Goal: Information Seeking & Learning: Learn about a topic

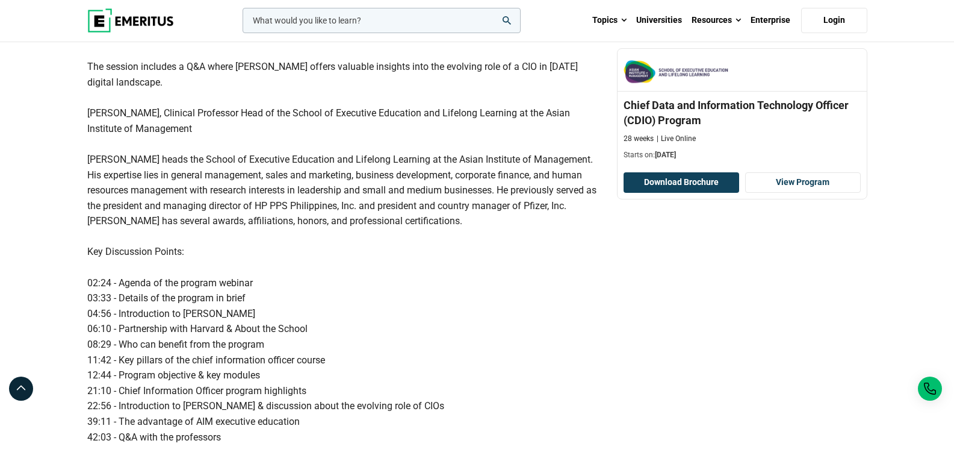
scroll to position [301, 0]
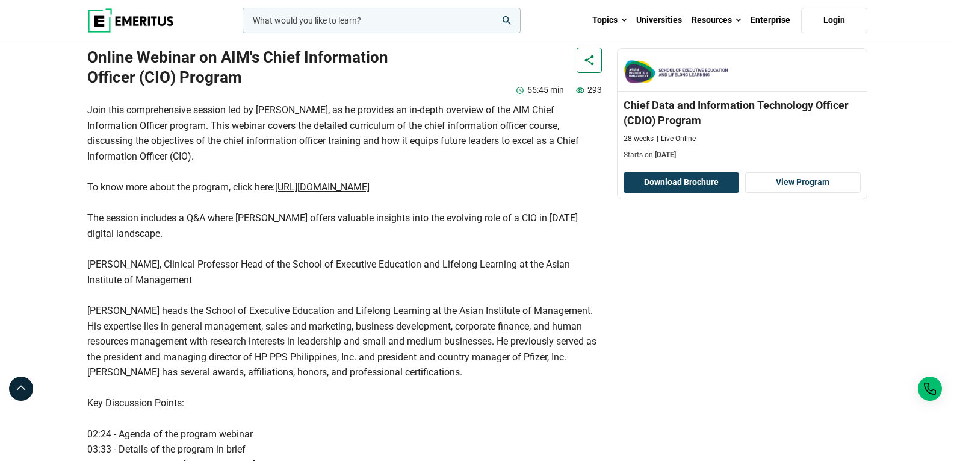
click at [155, 17] on img at bounding box center [130, 20] width 87 height 24
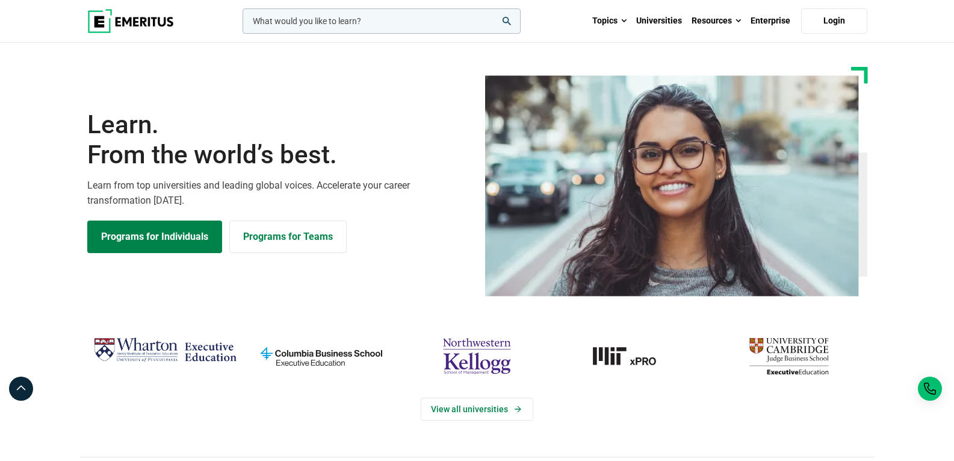
click at [154, 18] on img at bounding box center [130, 21] width 87 height 24
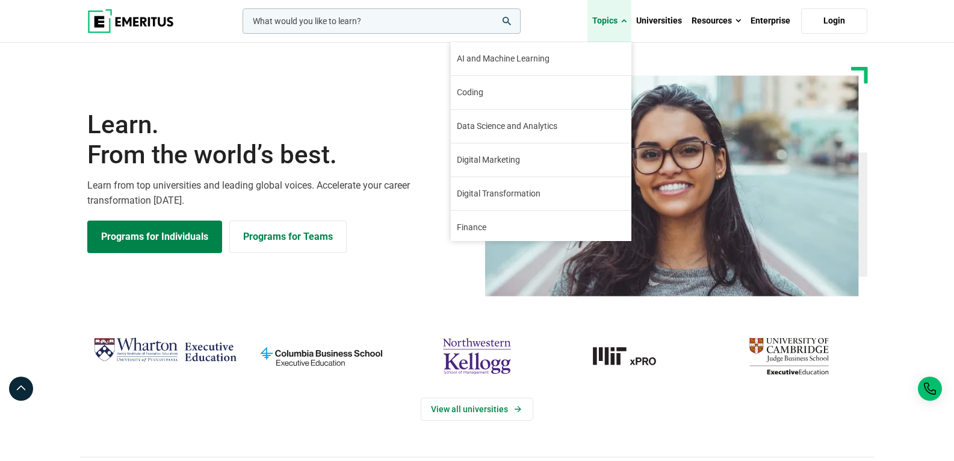
click at [623, 20] on span at bounding box center [623, 21] width 5 height 12
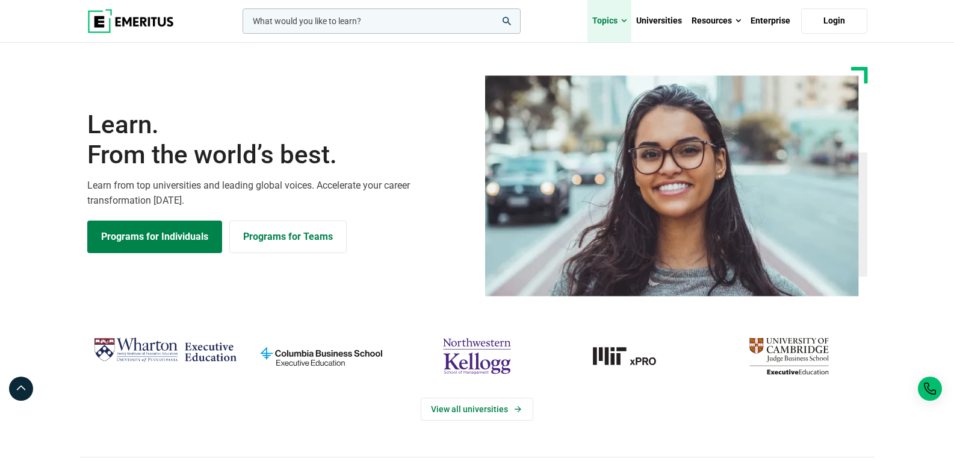
click at [623, 20] on span at bounding box center [623, 21] width 5 height 12
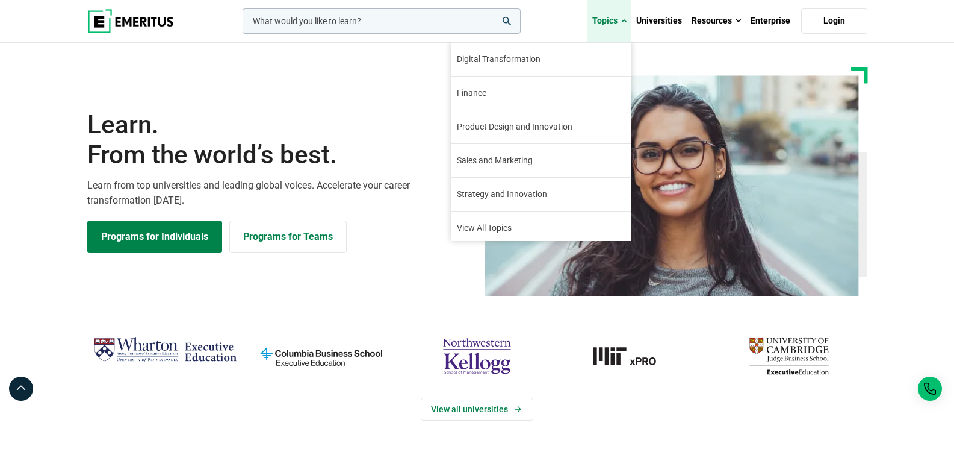
scroll to position [138, 0]
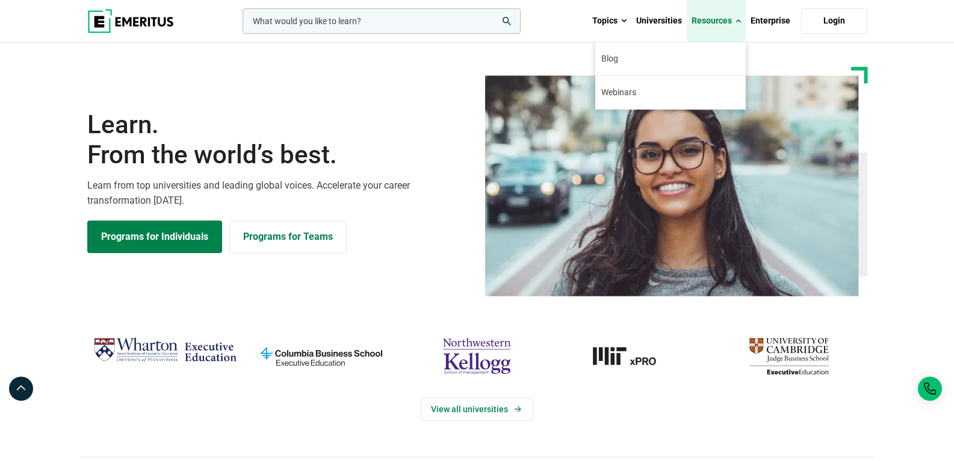
click at [710, 20] on link "Resources" at bounding box center [716, 21] width 59 height 42
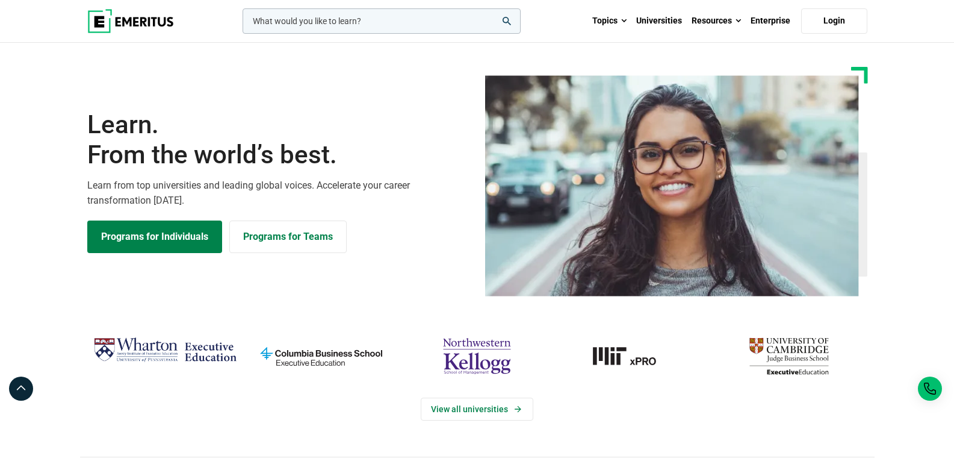
click at [151, 22] on img at bounding box center [130, 21] width 87 height 24
click at [283, 26] on input "woocommerce-product-search-field-0" at bounding box center [382, 20] width 278 height 25
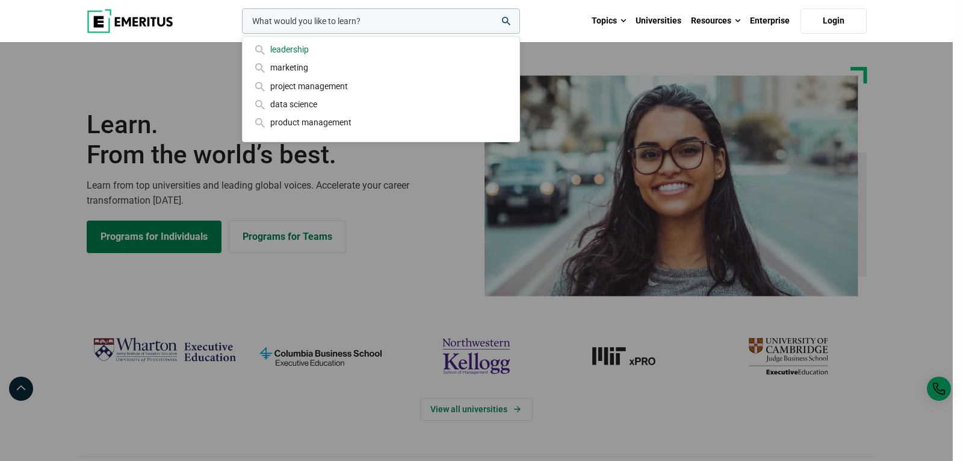
click at [287, 51] on div "leadership" at bounding box center [381, 49] width 258 height 13
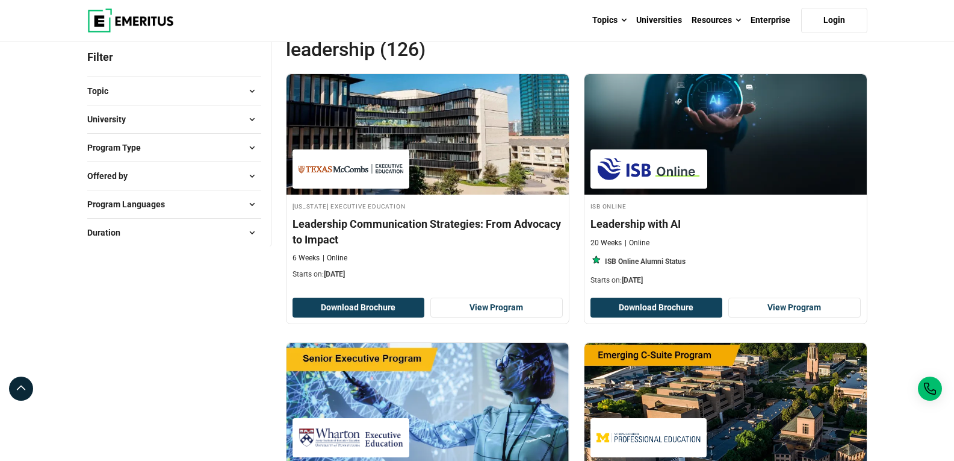
scroll to position [120, 0]
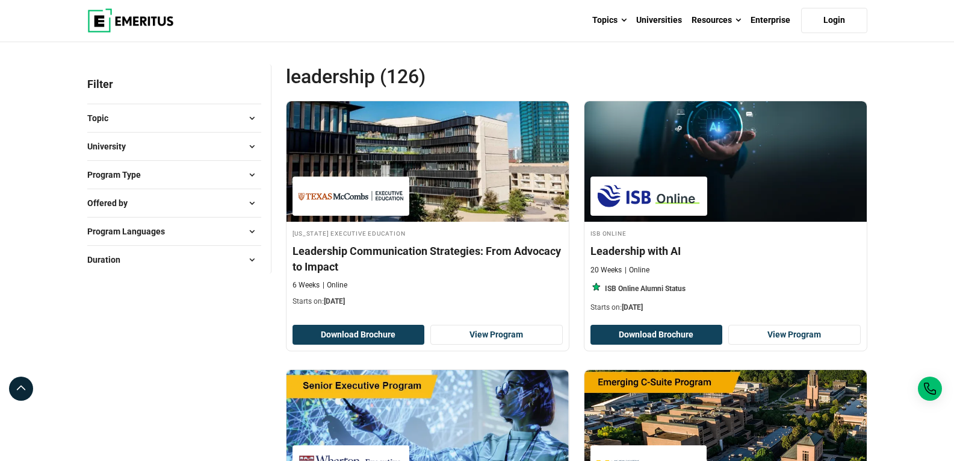
click at [117, 116] on button "Topic" at bounding box center [174, 118] width 174 height 18
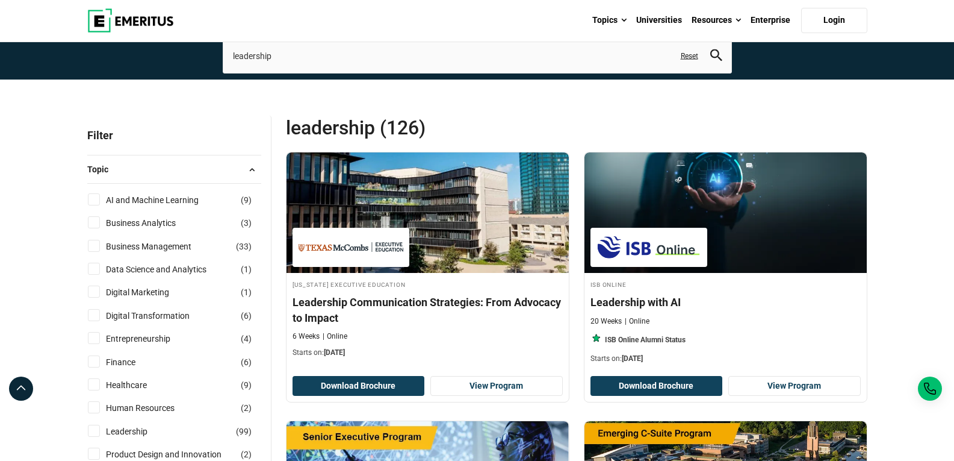
scroll to position [60, 0]
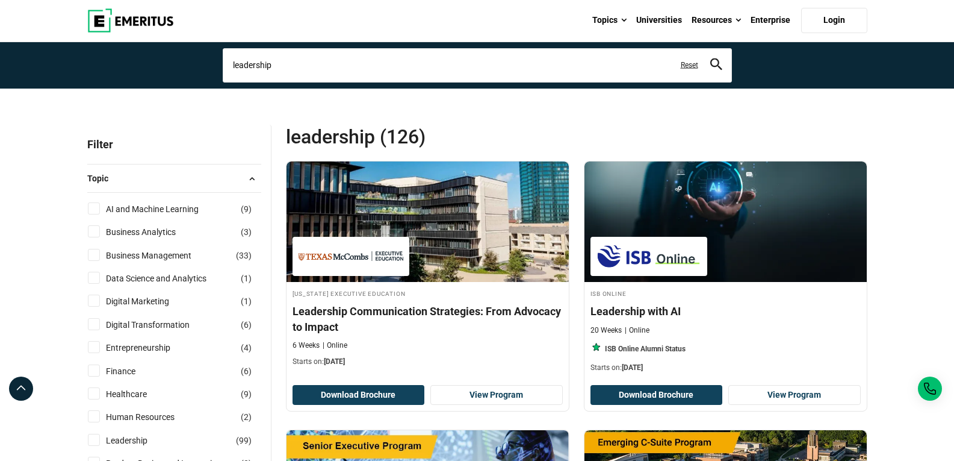
drag, startPoint x: 292, startPoint y: 63, endPoint x: 176, endPoint y: 56, distance: 116.4
click at [176, 56] on section "Explore Programs leadership leadership leadership apaclob leadership developmen…" at bounding box center [477, 36] width 954 height 106
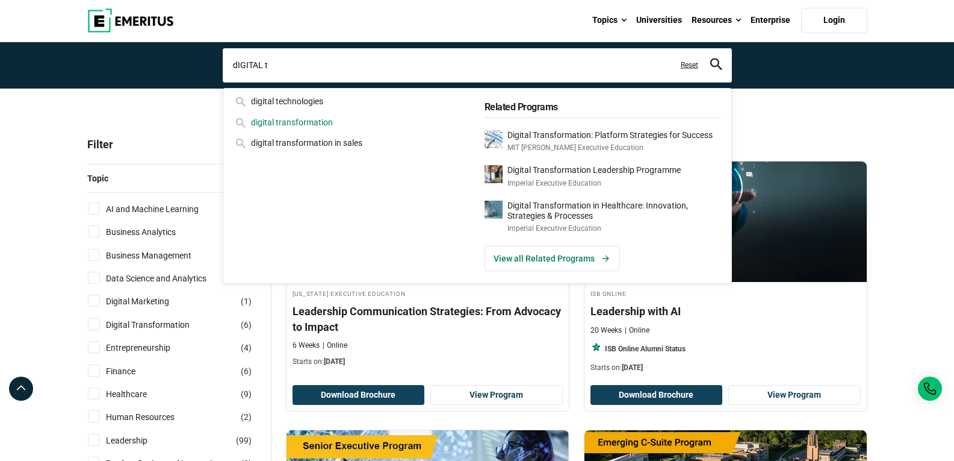
type input "dIGITAL t"
click at [309, 118] on div "digital transformation" at bounding box center [351, 122] width 237 height 13
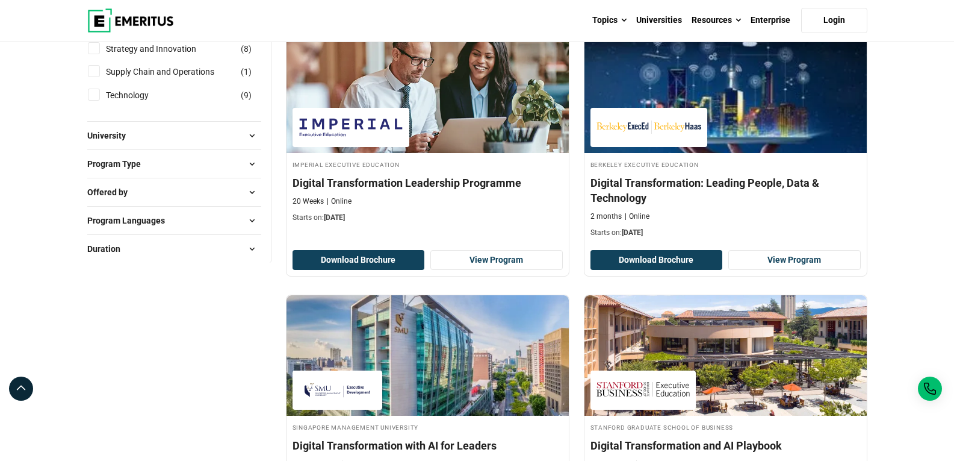
scroll to position [422, 0]
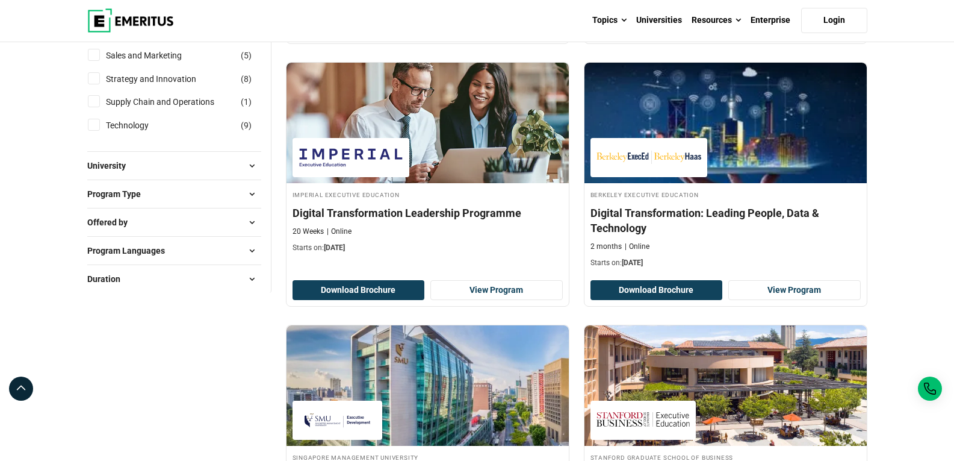
click at [103, 199] on span "Program Type" at bounding box center [118, 193] width 63 height 13
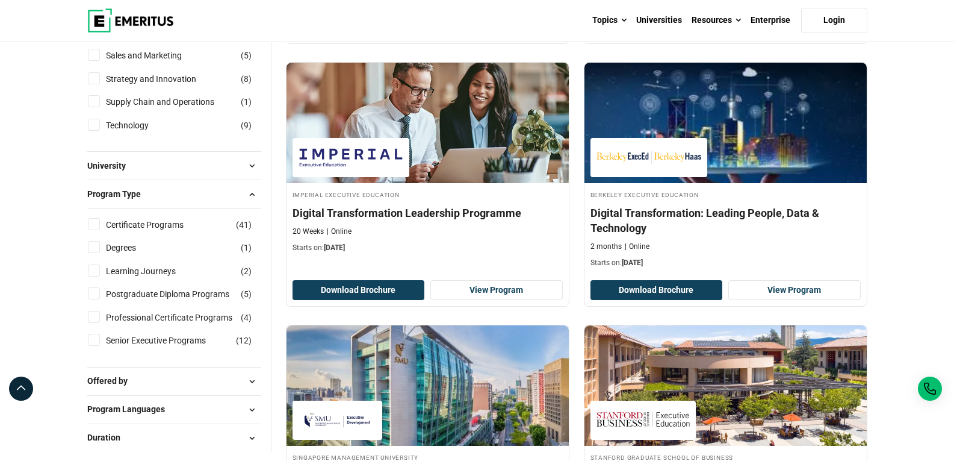
click at [103, 199] on span "Program Type" at bounding box center [118, 193] width 63 height 13
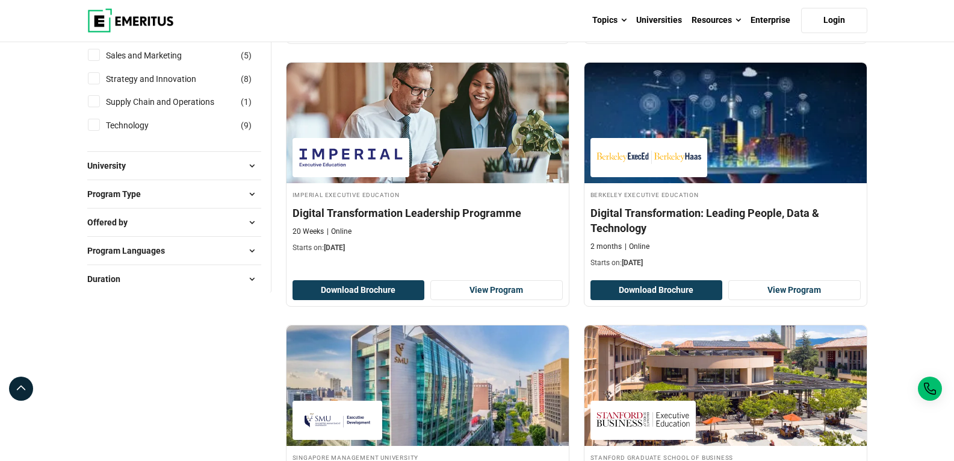
click at [109, 224] on span "Offered by" at bounding box center [112, 222] width 50 height 13
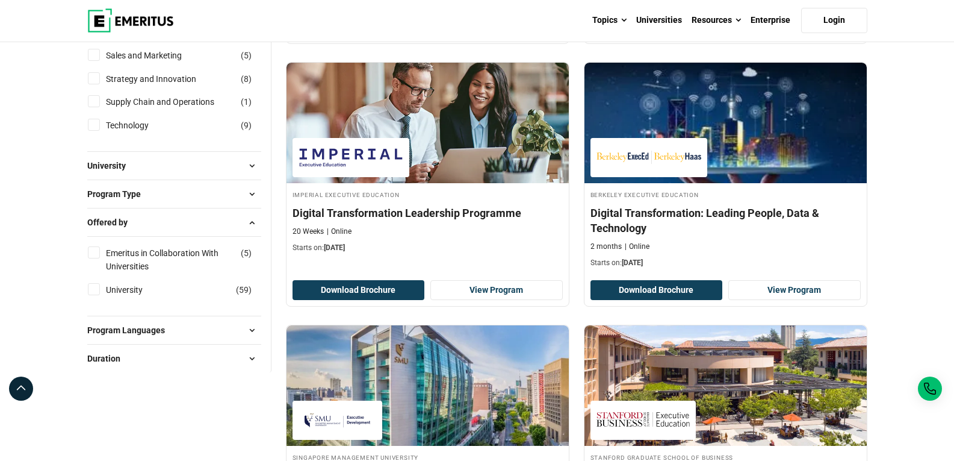
click at [109, 224] on span "Offered by" at bounding box center [112, 222] width 50 height 13
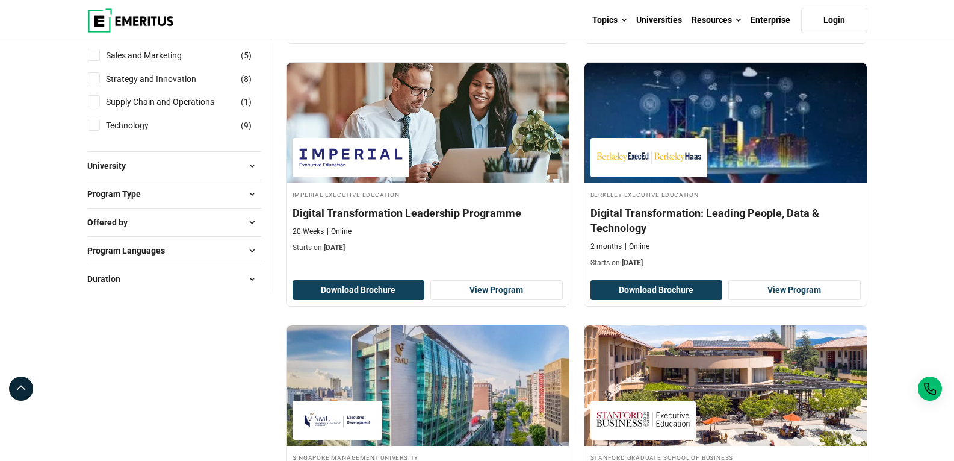
click at [107, 253] on span "Program Languages" at bounding box center [130, 250] width 87 height 13
click at [98, 277] on input "English ( 49 )" at bounding box center [94, 281] width 12 height 12
checkbox input "true"
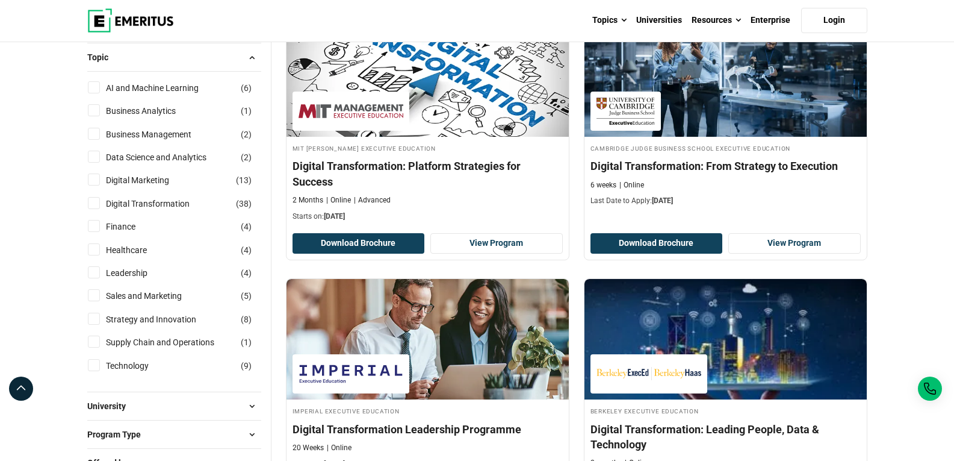
scroll to position [181, 0]
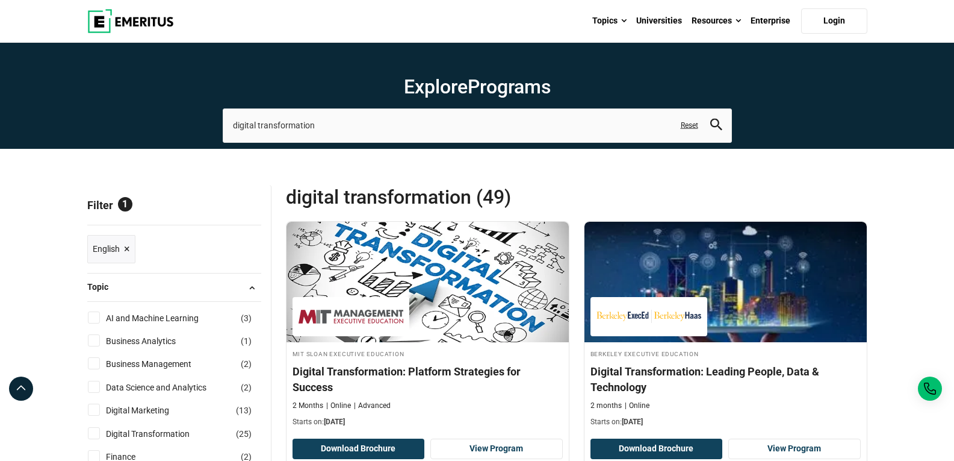
click at [250, 287] on span at bounding box center [252, 287] width 18 height 18
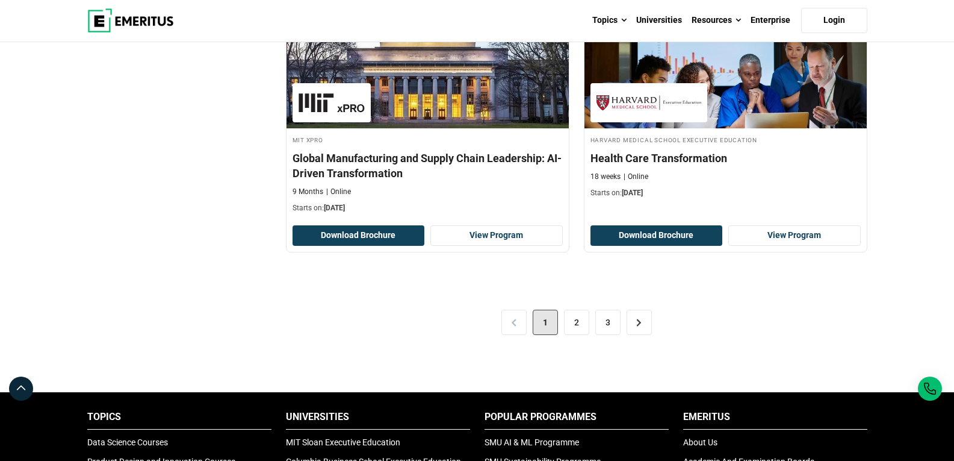
scroll to position [2589, 0]
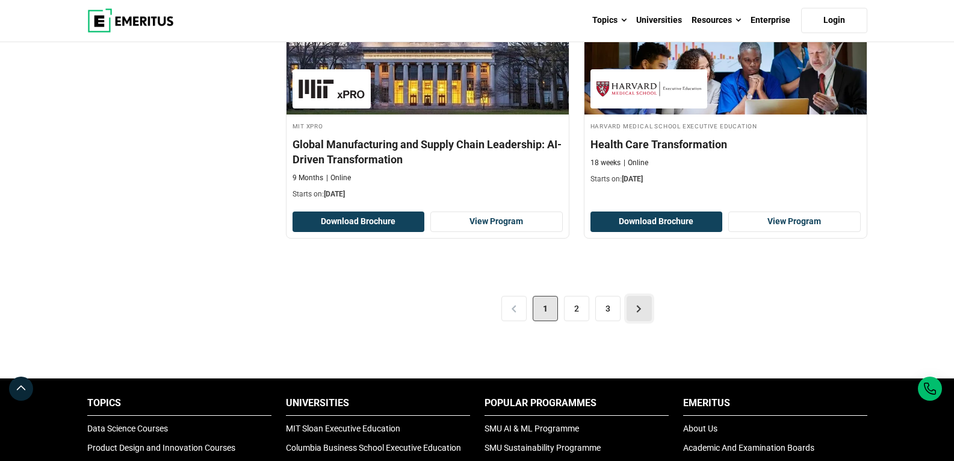
click at [638, 306] on link ">" at bounding box center [639, 308] width 25 height 25
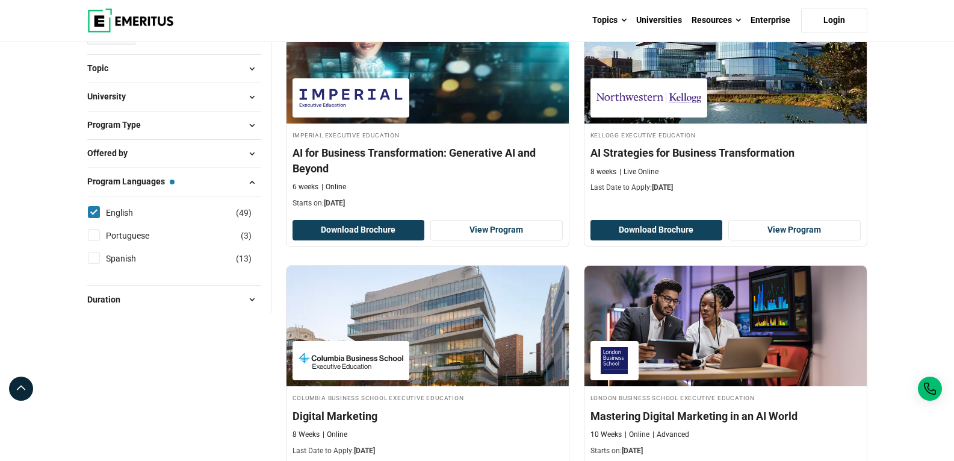
scroll to position [181, 0]
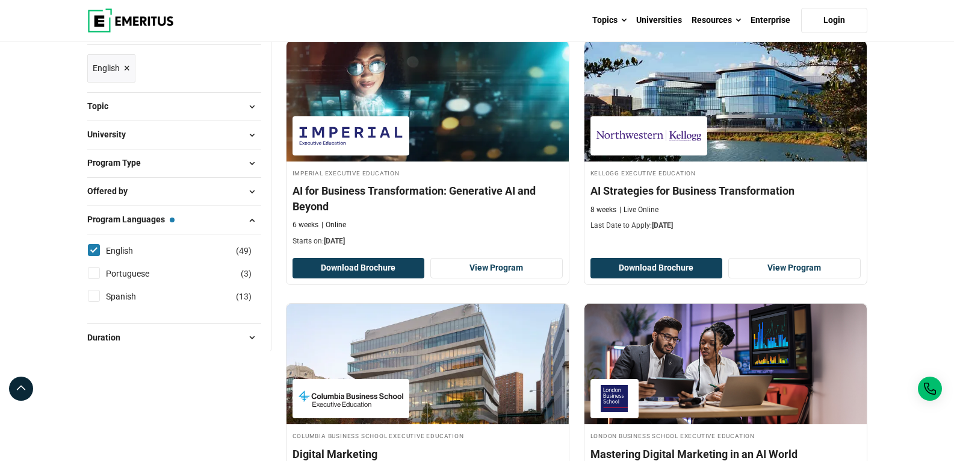
click at [169, 138] on button "University" at bounding box center [174, 135] width 174 height 18
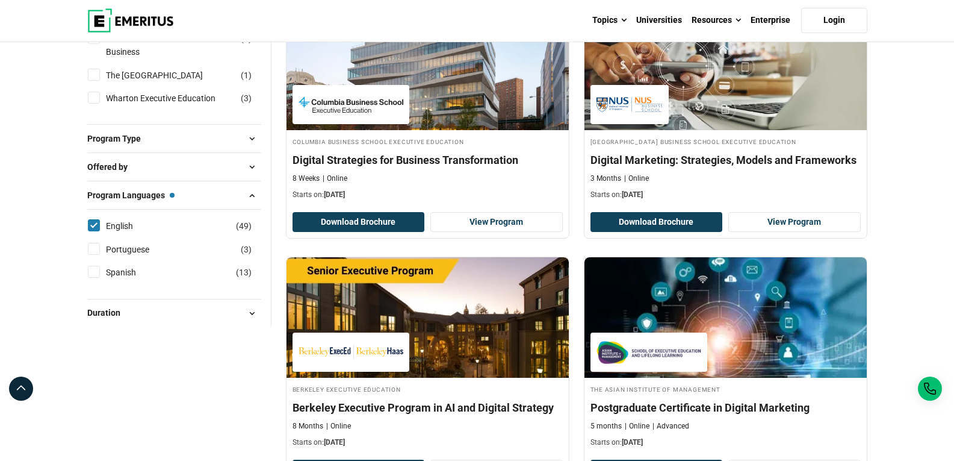
scroll to position [723, 0]
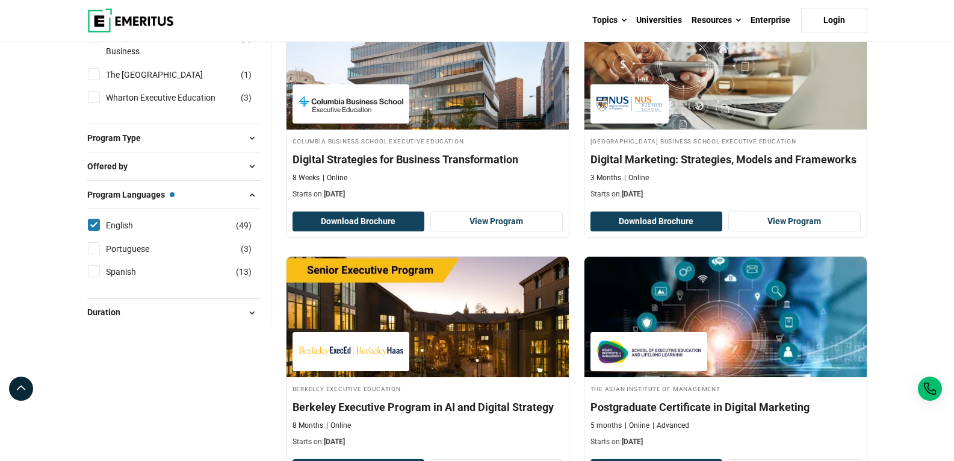
click at [107, 145] on span "Program Type" at bounding box center [118, 137] width 63 height 13
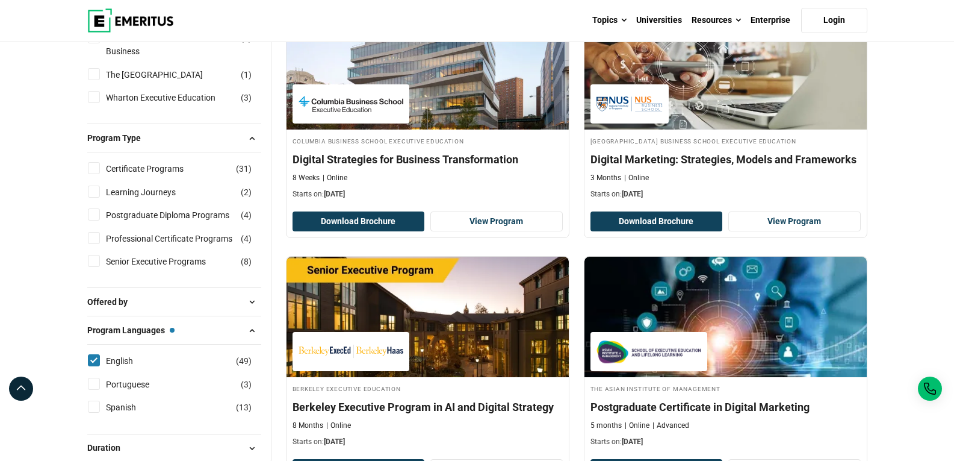
click at [93, 174] on input "Certificate Programs ( 31 )" at bounding box center [94, 168] width 12 height 12
checkbox input "true"
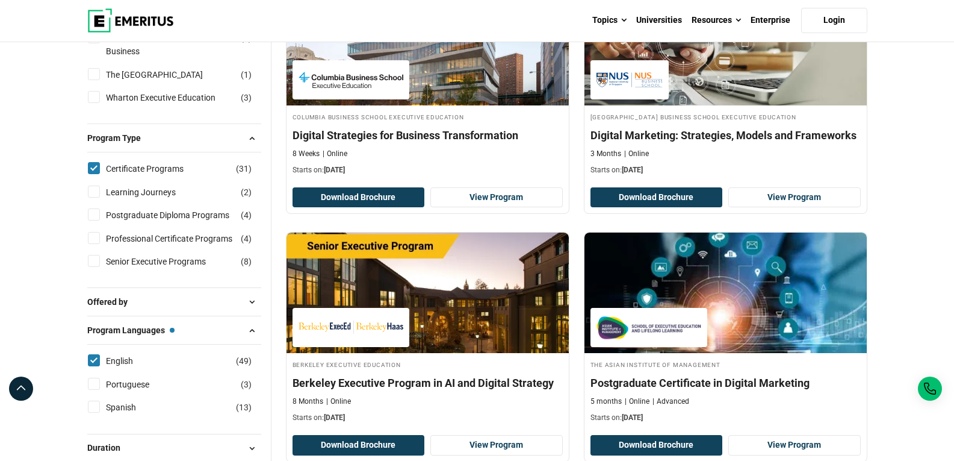
click at [112, 308] on span "Offered by" at bounding box center [112, 301] width 50 height 13
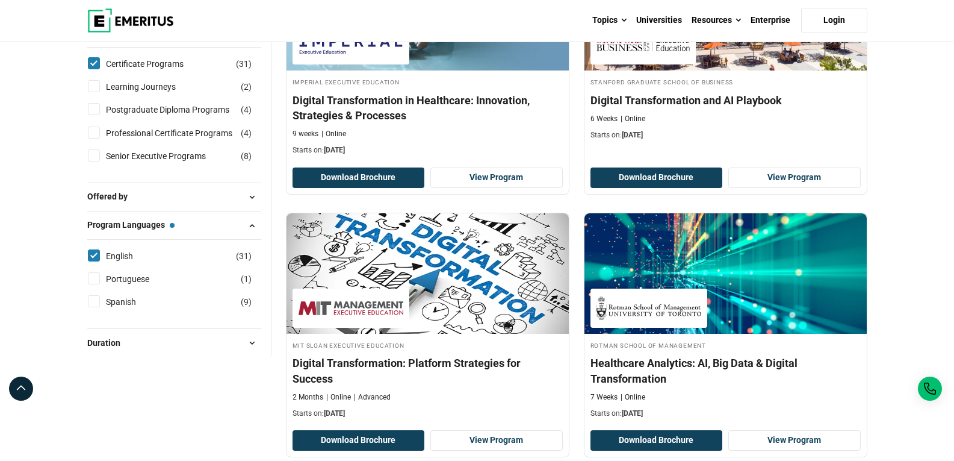
scroll to position [783, 0]
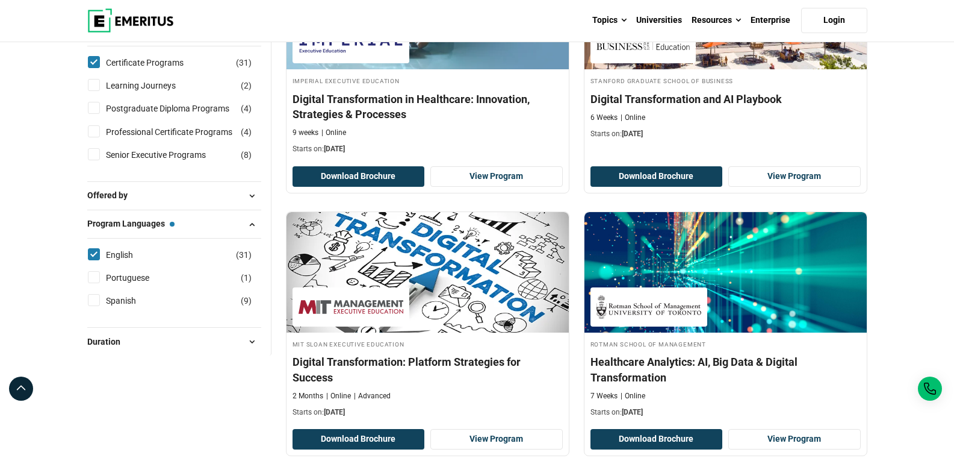
click at [101, 202] on span "Offered by" at bounding box center [112, 194] width 50 height 13
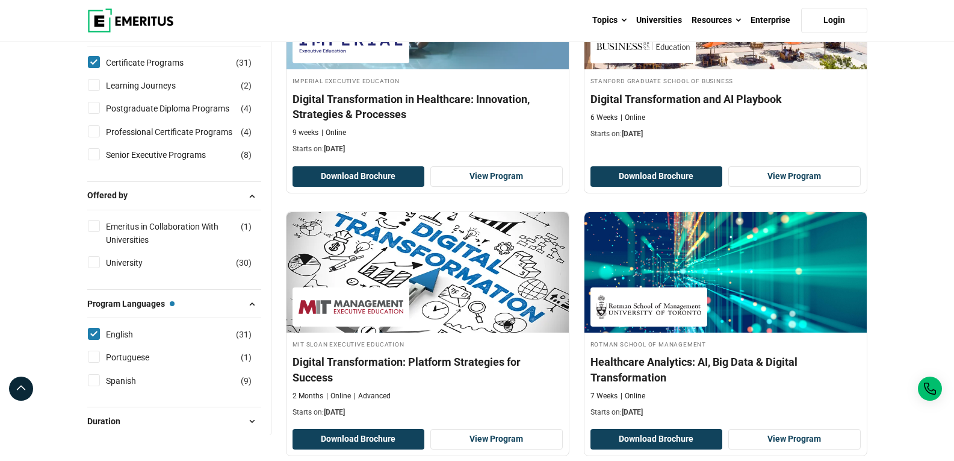
click at [93, 268] on input "University ( 30 )" at bounding box center [94, 262] width 12 height 12
checkbox input "true"
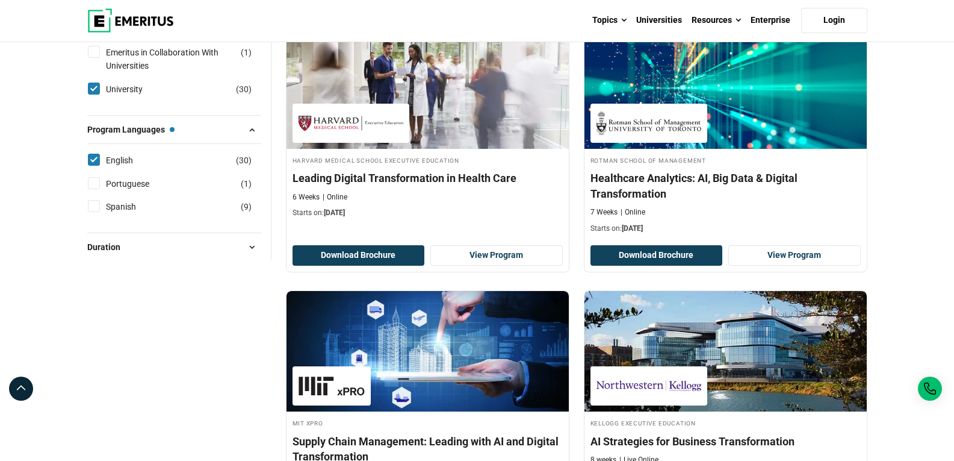
scroll to position [1144, 0]
